Goal: Task Accomplishment & Management: Manage account settings

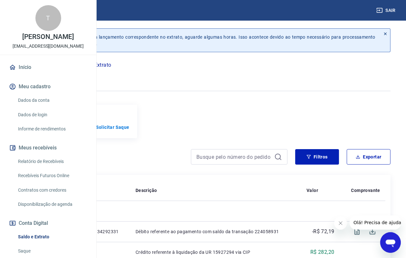
scroll to position [40, 0]
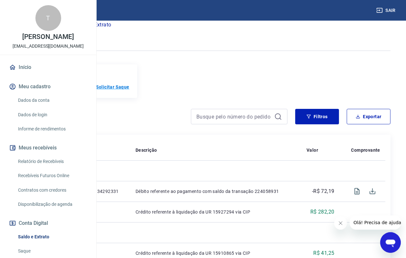
click at [130, 90] on p "Solicitar Saque" at bounding box center [113, 87] width 34 height 6
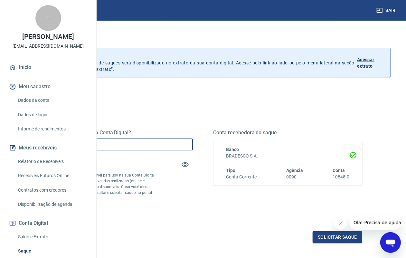
drag, startPoint x: 190, startPoint y: 146, endPoint x: 89, endPoint y: 147, distance: 100.9
click at [89, 147] on div "Sair T [PERSON_NAME] Vilela [EMAIL_ADDRESS][DOMAIN_NAME] Início Meu cadastro Da…" at bounding box center [203, 129] width 406 height 258
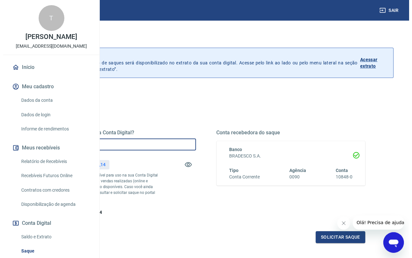
scroll to position [40, 0]
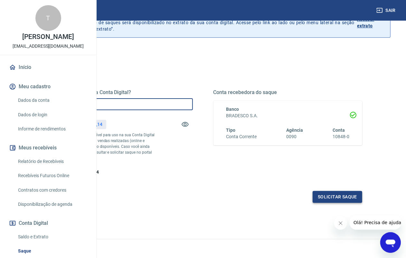
type input "R$ 3.200,00"
click at [324, 203] on button "Solicitar saque" at bounding box center [338, 197] width 50 height 12
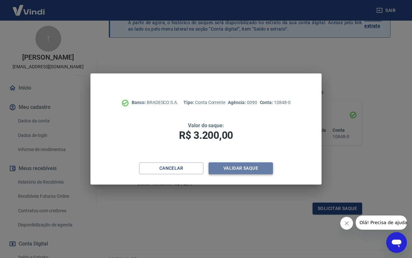
click at [232, 167] on button "Validar saque" at bounding box center [241, 168] width 64 height 12
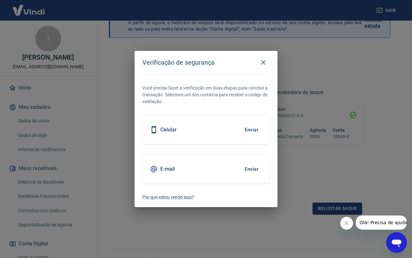
click at [251, 128] on button "Enviar" at bounding box center [251, 130] width 21 height 14
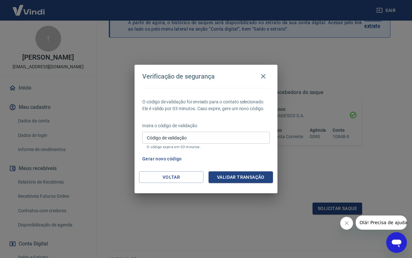
click at [160, 135] on input "Código de validação" at bounding box center [206, 138] width 128 height 12
type input "637829"
click at [237, 178] on button "Validar transação" at bounding box center [241, 177] width 64 height 12
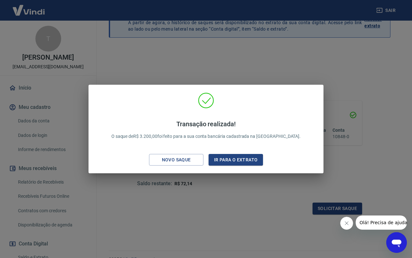
click at [223, 180] on div "Transação realizada! O saque de R$ 3.200,00 foi feito para a sua conta bancária…" at bounding box center [206, 129] width 412 height 258
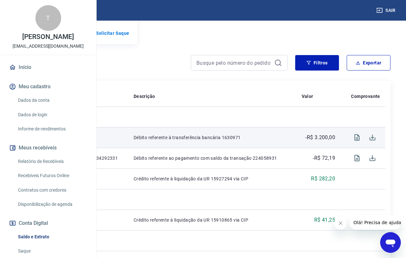
scroll to position [121, 0]
